Goal: Download file/media

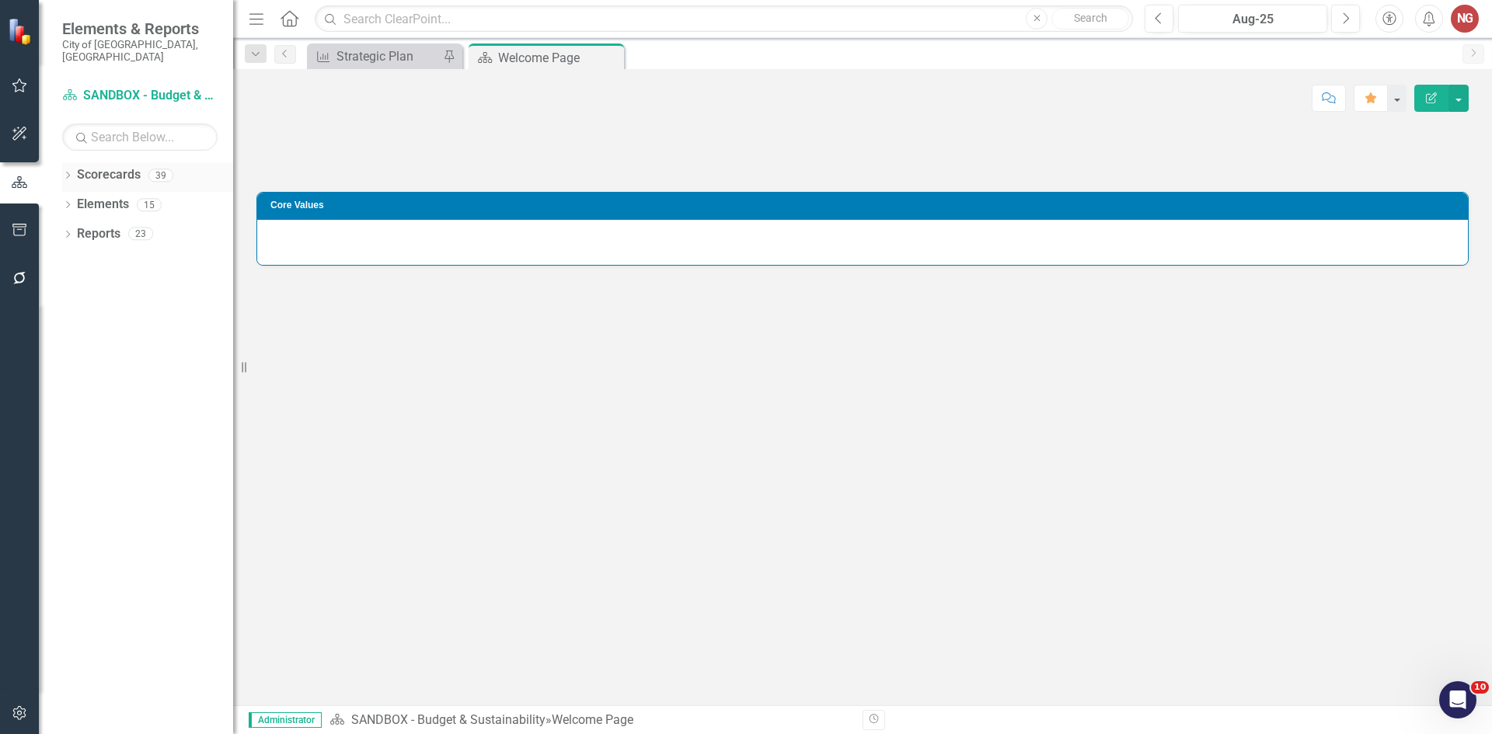
click at [69, 162] on div "Dropdown Scorecards 39" at bounding box center [147, 177] width 171 height 30
click at [68, 171] on div "Dropdown" at bounding box center [67, 177] width 11 height 13
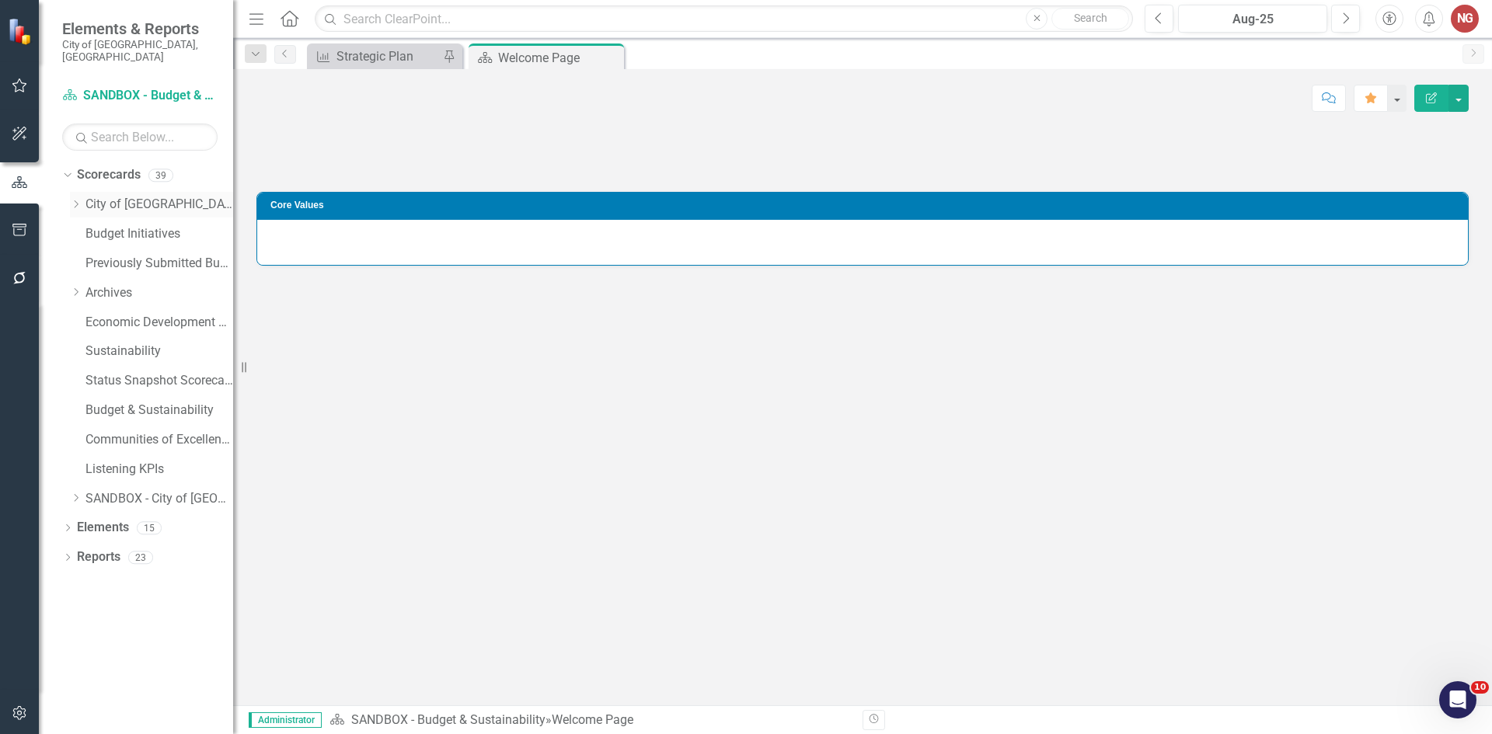
click at [74, 200] on icon "Dropdown" at bounding box center [76, 204] width 12 height 9
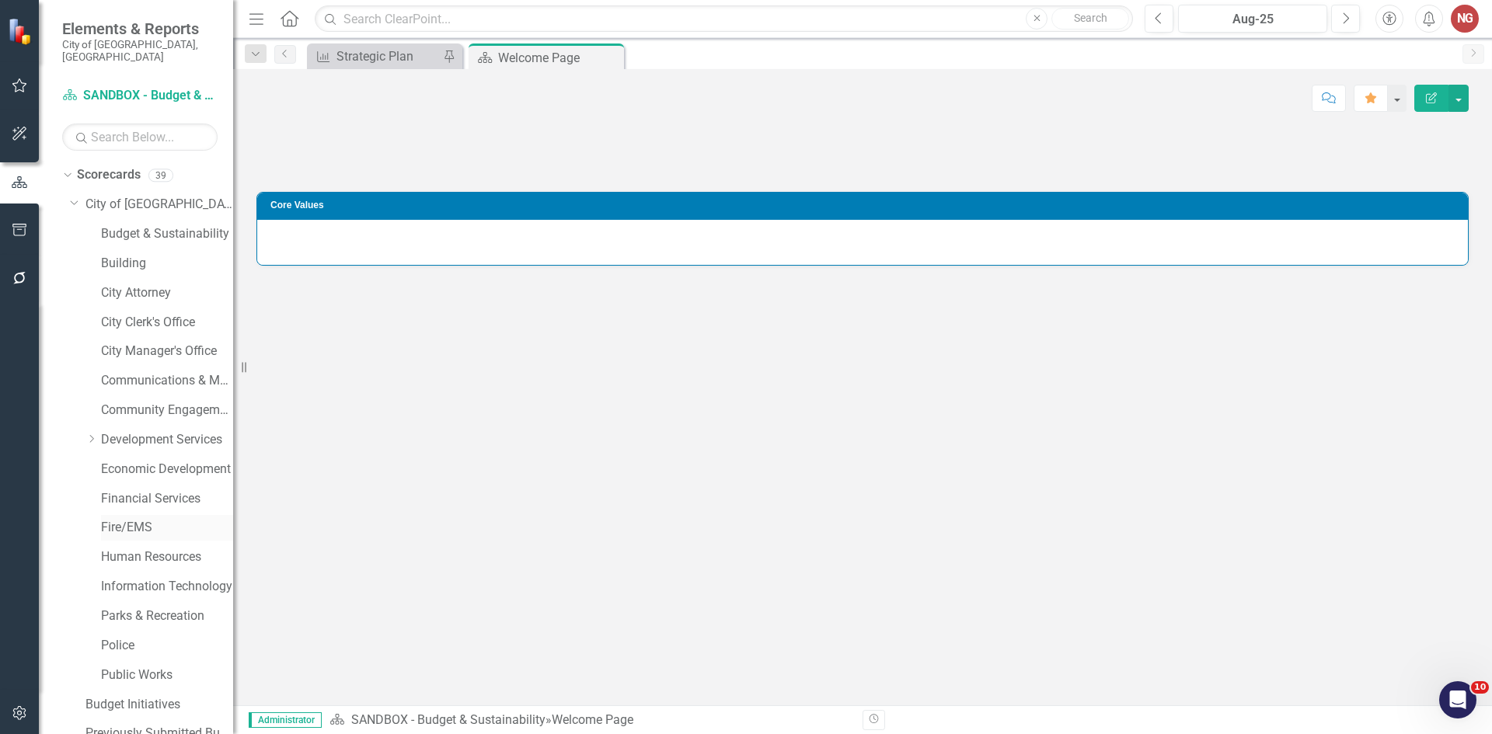
click at [134, 519] on link "Fire/EMS" at bounding box center [167, 528] width 132 height 18
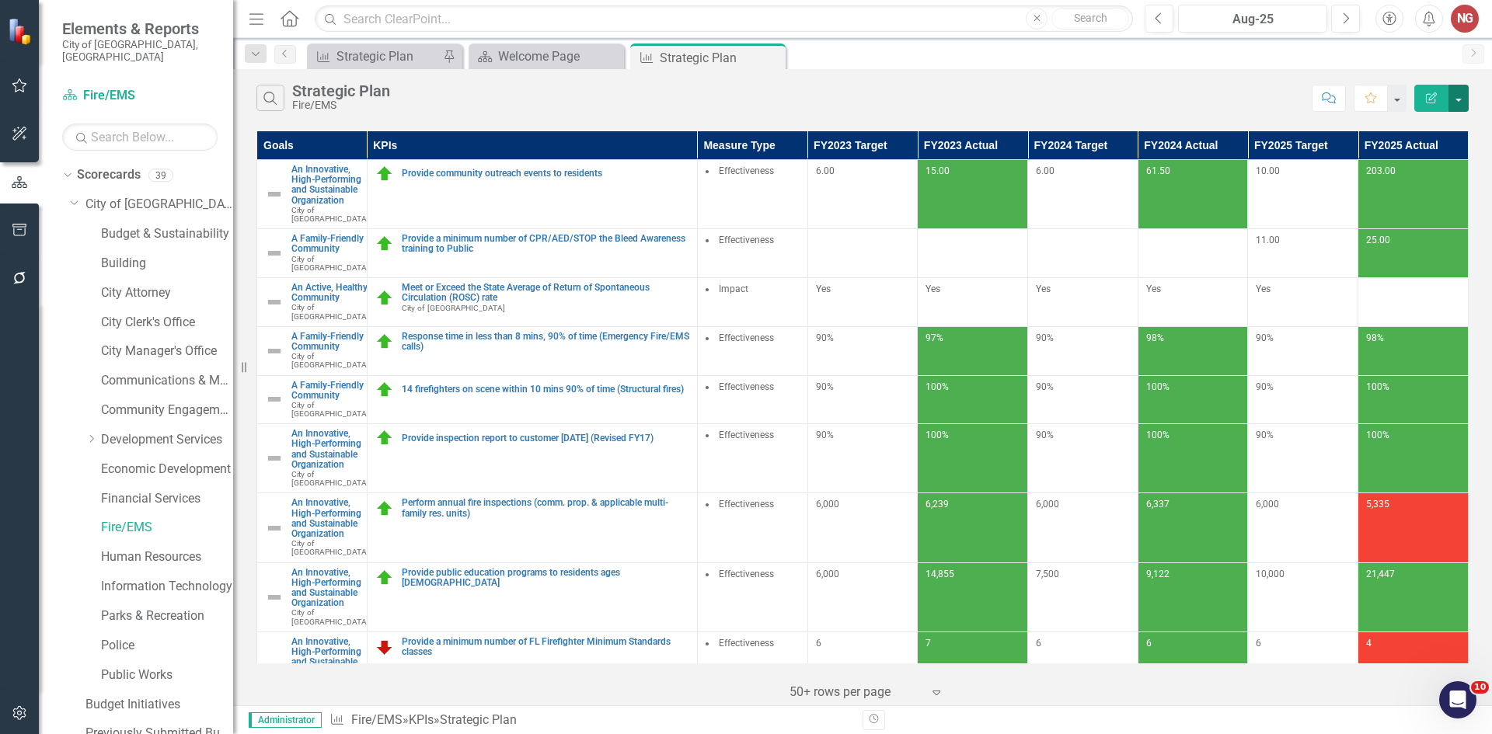
click at [1457, 96] on button "button" at bounding box center [1458, 98] width 20 height 27
click at [1402, 155] on link "PDF Export to PDF" at bounding box center [1406, 158] width 123 height 29
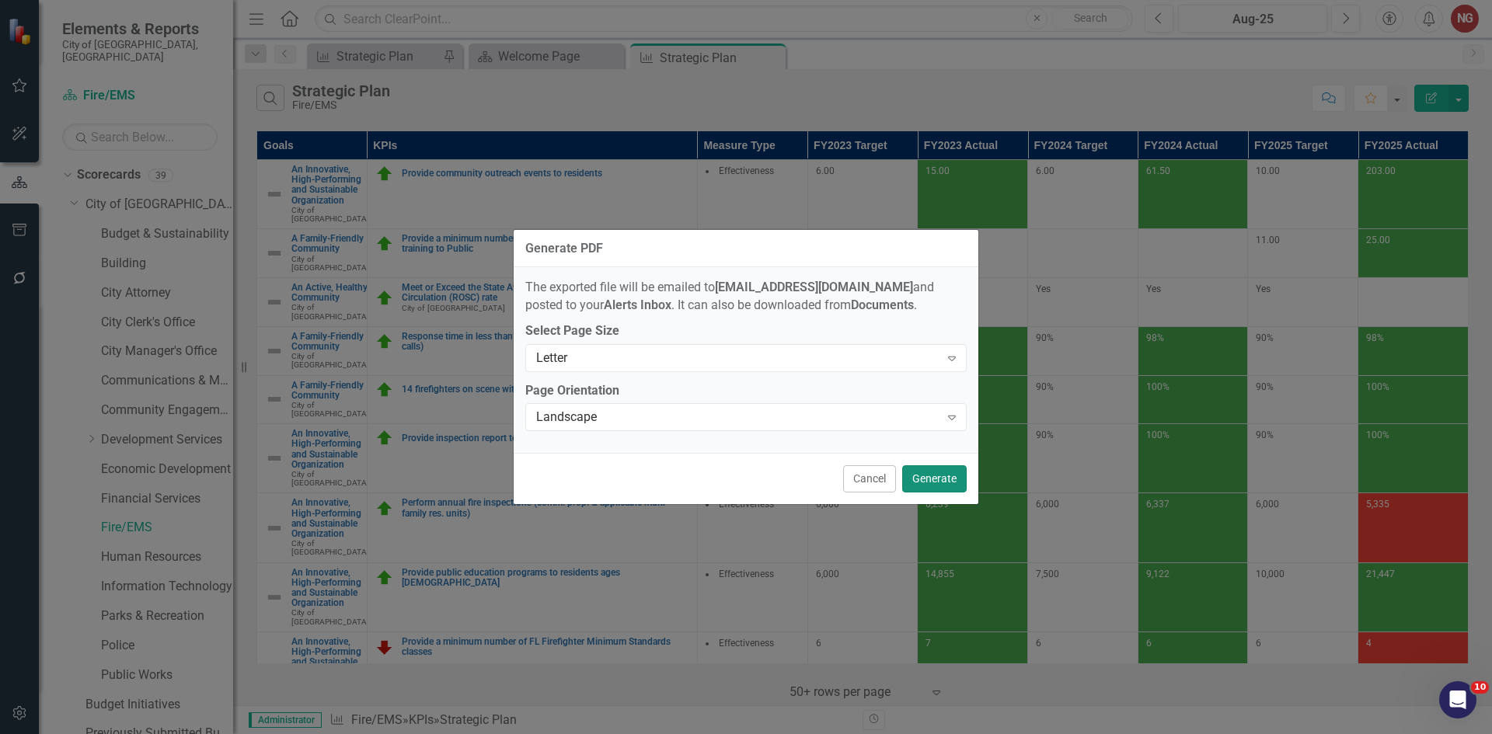
click at [950, 479] on button "Generate" at bounding box center [934, 478] width 64 height 27
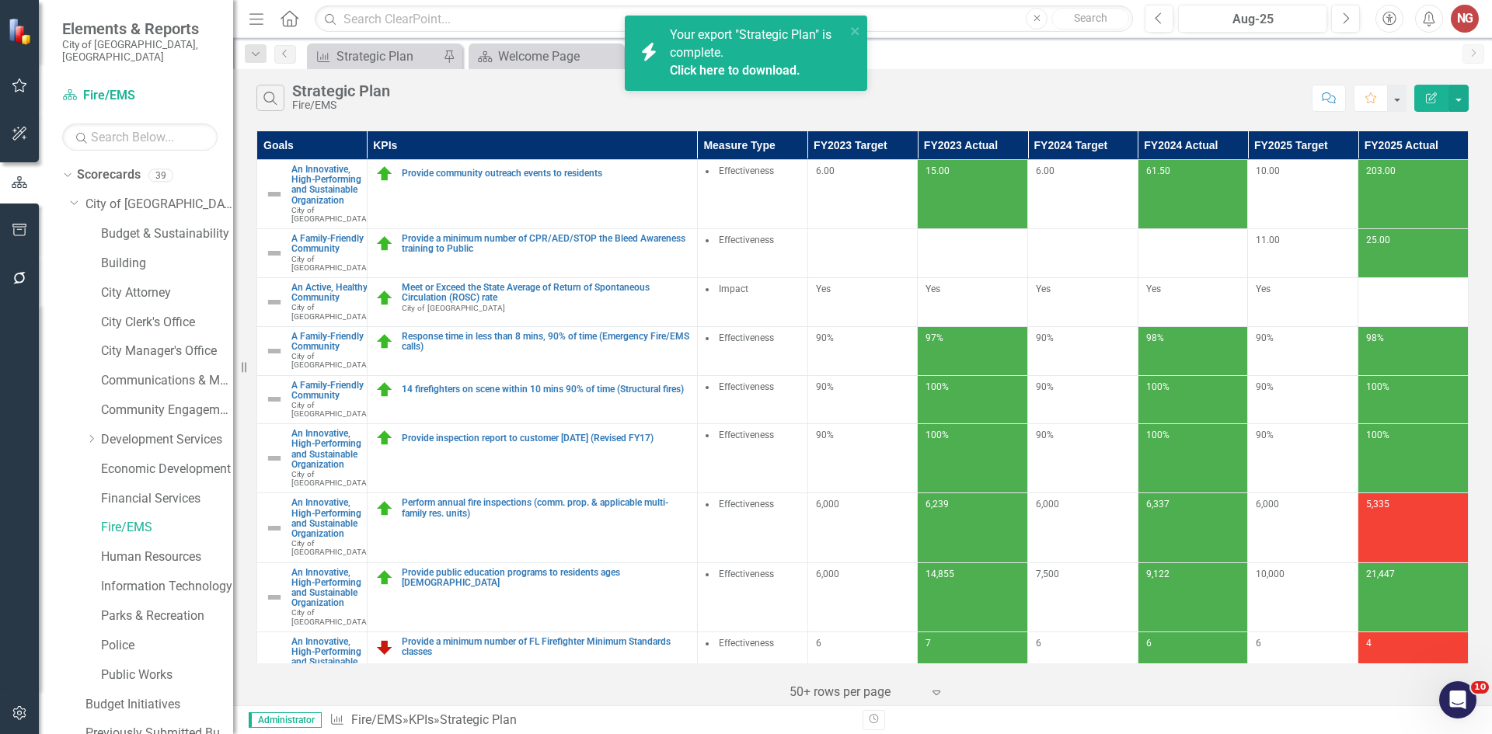
click at [751, 65] on link "Click here to download." at bounding box center [735, 70] width 131 height 15
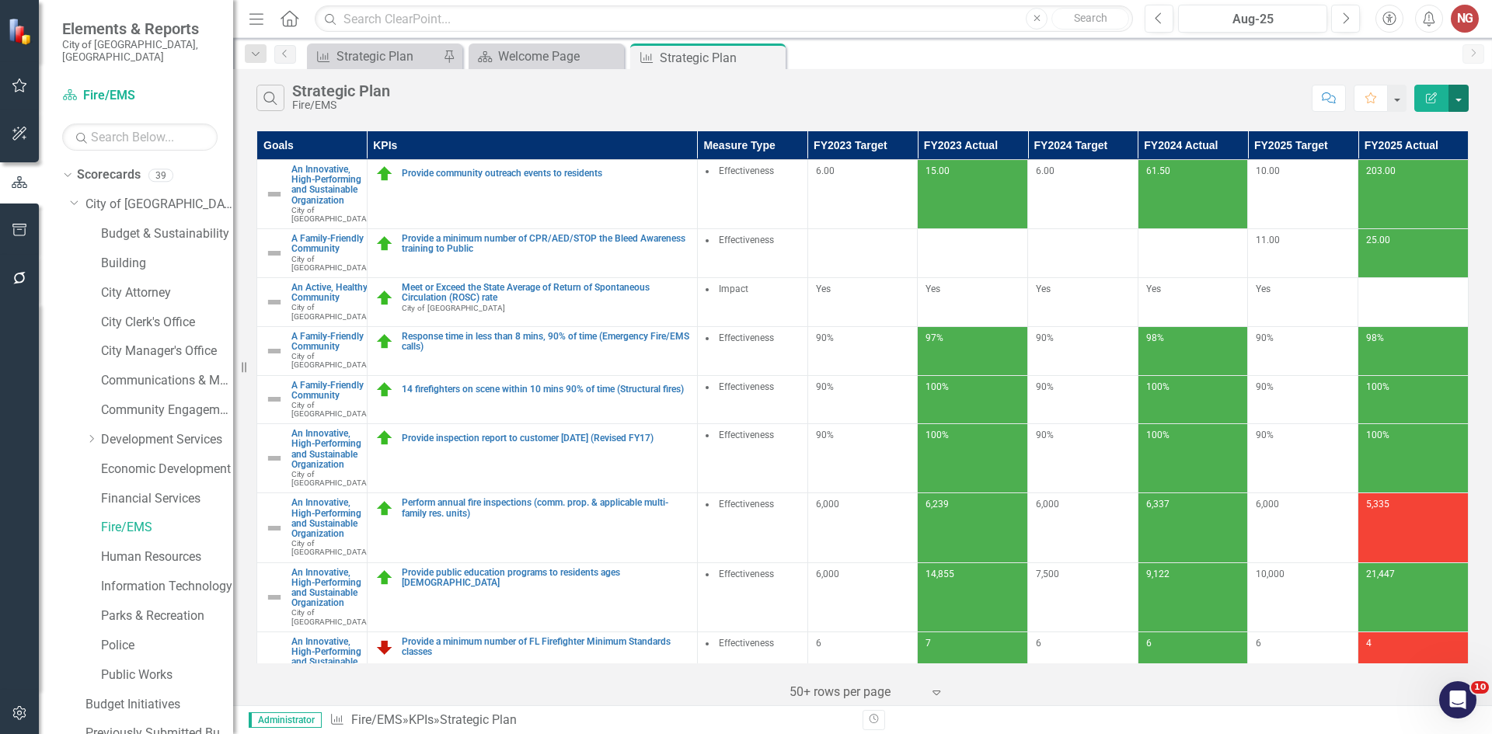
click at [1455, 92] on button "button" at bounding box center [1458, 98] width 20 height 27
click at [1389, 190] on link "Excel Export to Excel" at bounding box center [1406, 187] width 123 height 29
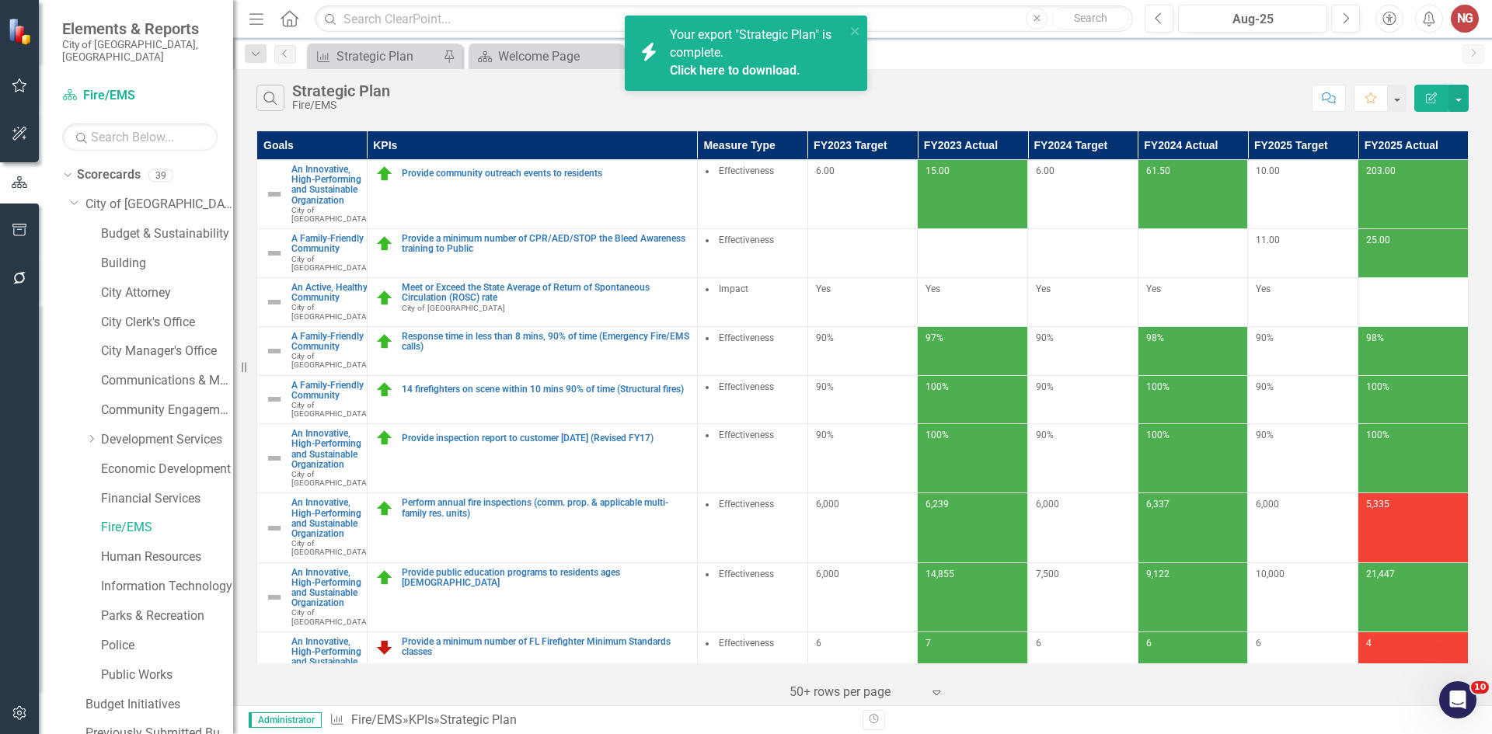
click at [748, 67] on link "Click here to download." at bounding box center [735, 70] width 131 height 15
